Goal: Navigation & Orientation: Find specific page/section

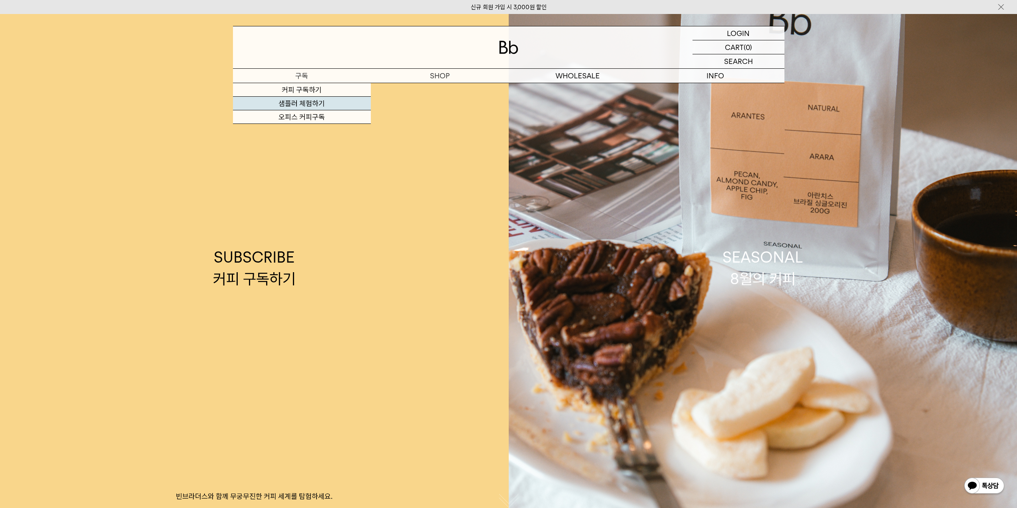
click at [310, 103] on link "샘플러 체험하기" at bounding box center [302, 104] width 138 height 14
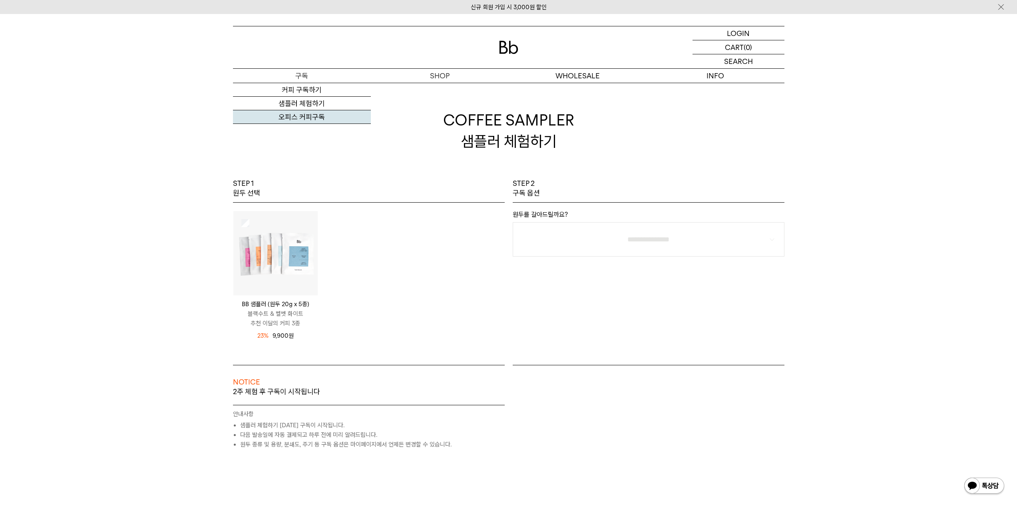
click at [305, 114] on link "오피스 커피구독" at bounding box center [302, 117] width 138 height 14
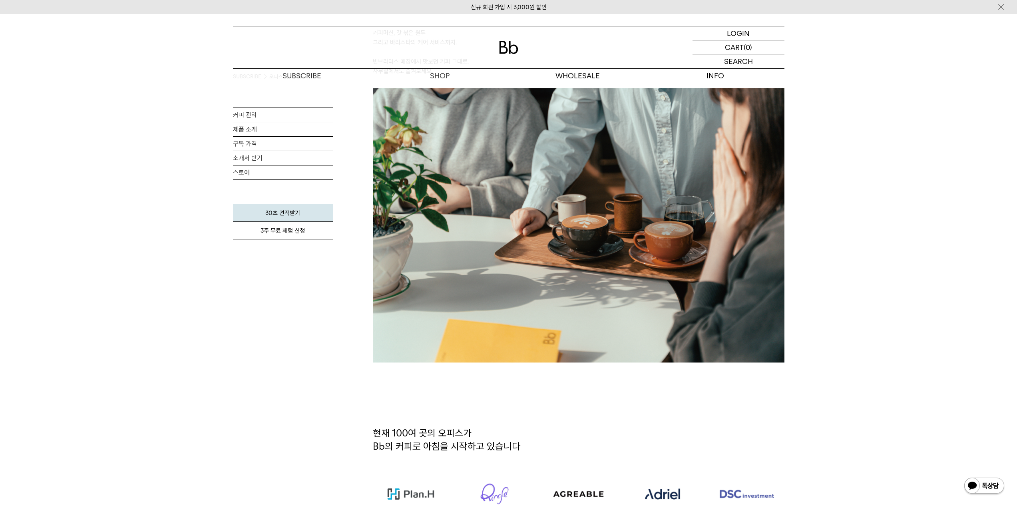
scroll to position [360, 0]
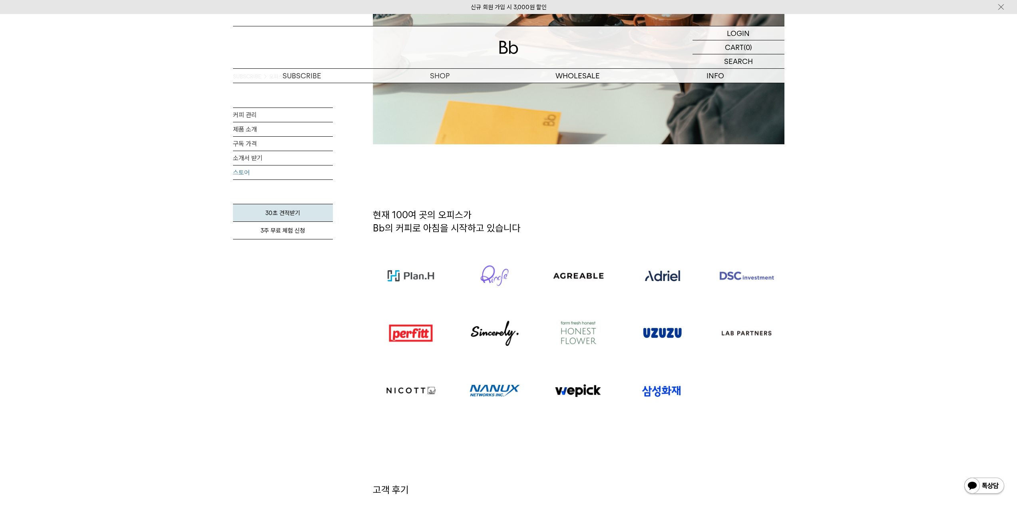
click at [267, 175] on link "스토어" at bounding box center [283, 172] width 100 height 14
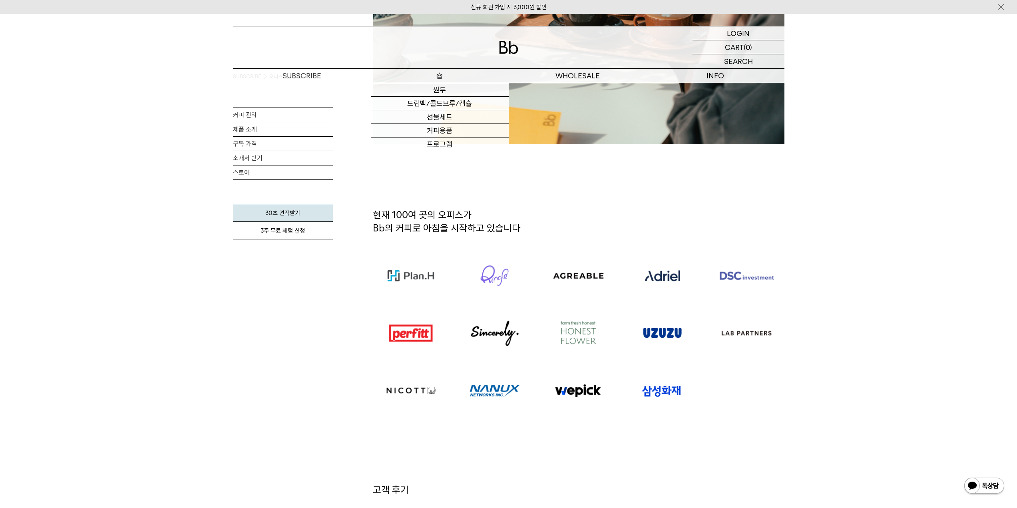
click at [436, 74] on p "숍" at bounding box center [440, 76] width 138 height 14
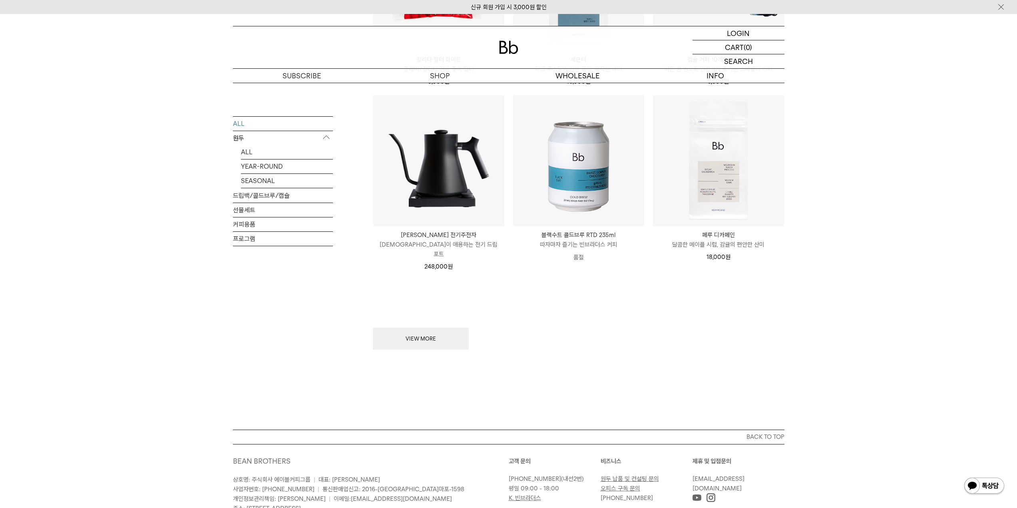
scroll to position [959, 0]
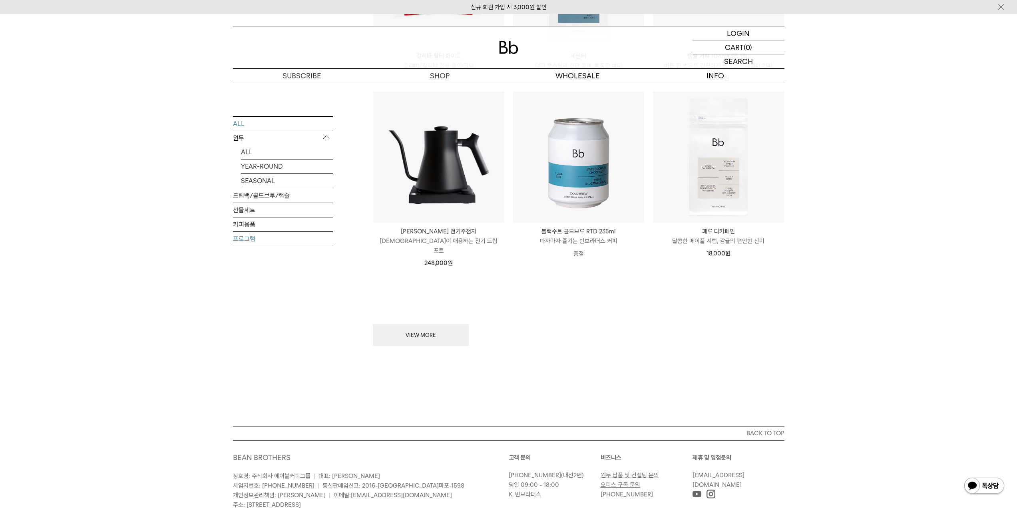
click at [253, 242] on link "프로그램" at bounding box center [283, 238] width 100 height 14
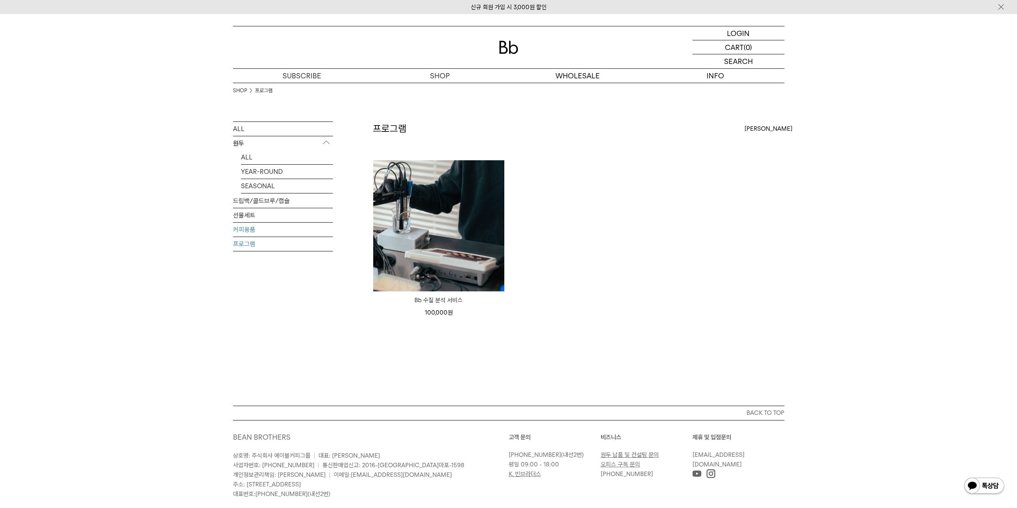
click at [265, 228] on link "커피용품" at bounding box center [283, 230] width 100 height 14
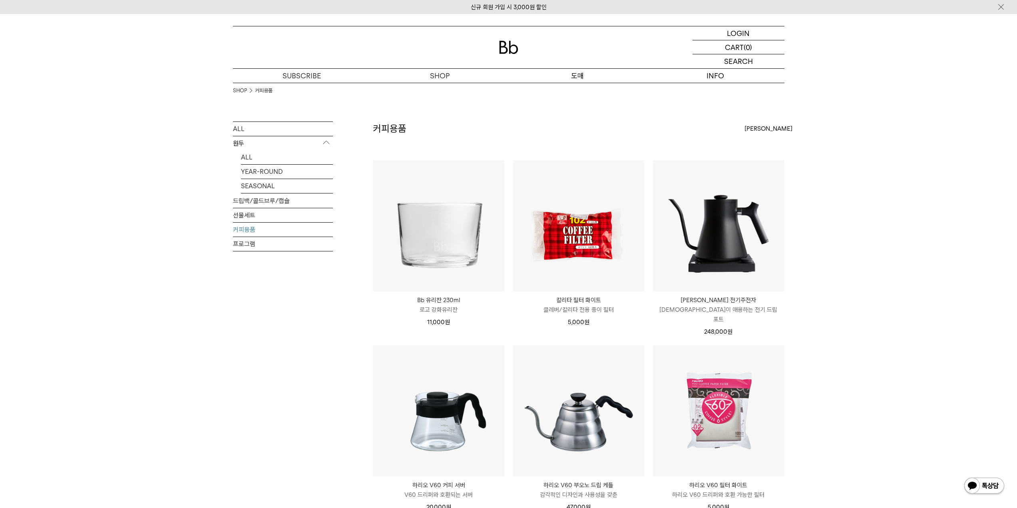
click at [597, 80] on p "도매" at bounding box center [578, 76] width 138 height 14
click at [587, 78] on p "도매" at bounding box center [578, 76] width 138 height 14
click at [577, 93] on link "도매 서비스" at bounding box center [578, 90] width 138 height 14
